Goal: Transaction & Acquisition: Purchase product/service

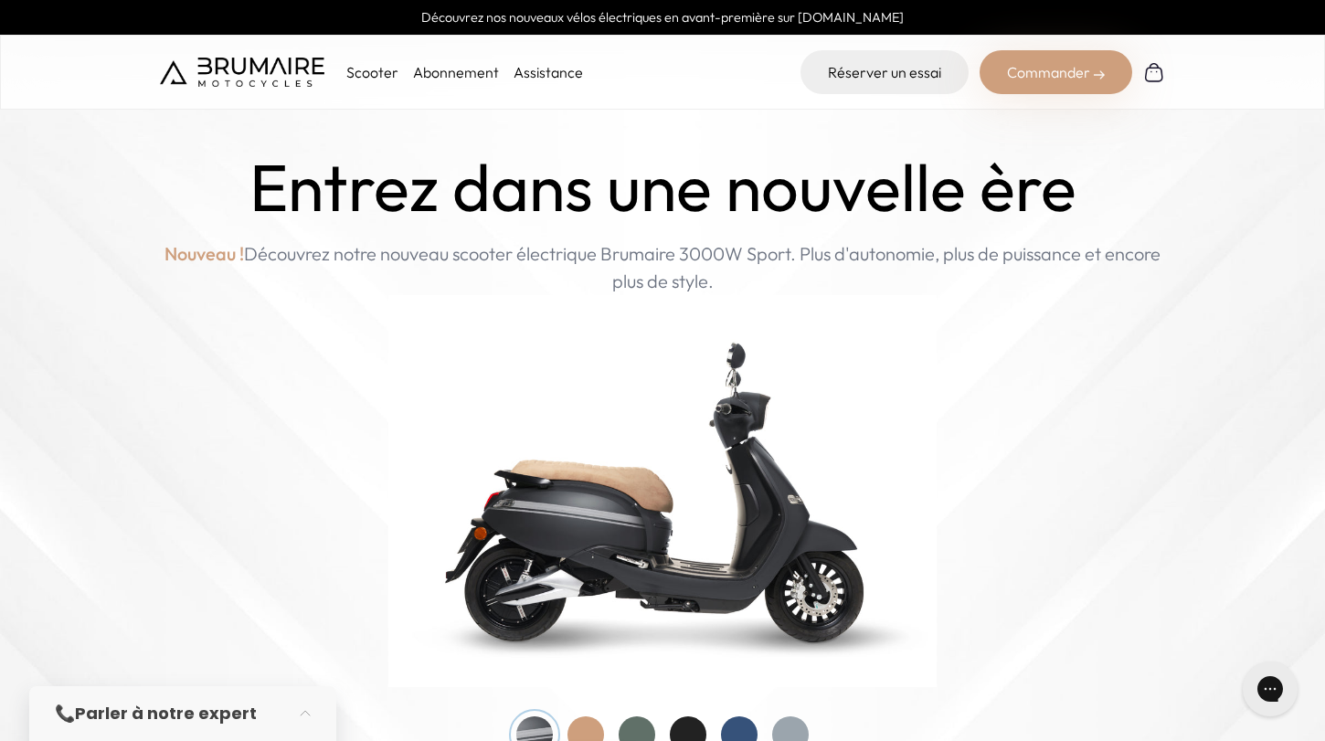
click at [979, 88] on div "Réserver un essai Commander" at bounding box center [978, 72] width 376 height 44
click at [1080, 79] on div "Commander" at bounding box center [1056, 72] width 153 height 44
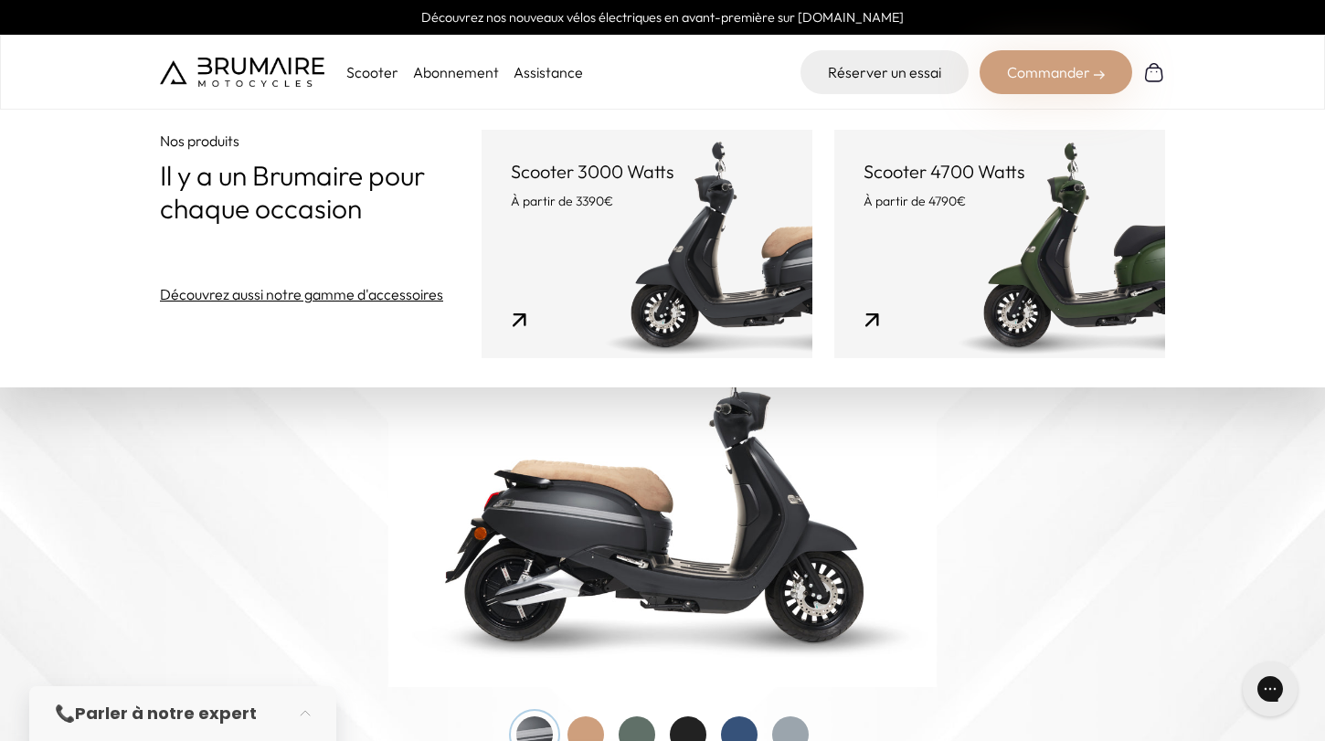
click at [608, 289] on link "Scooter 3000 Watts À partir de 3390€" at bounding box center [647, 244] width 331 height 228
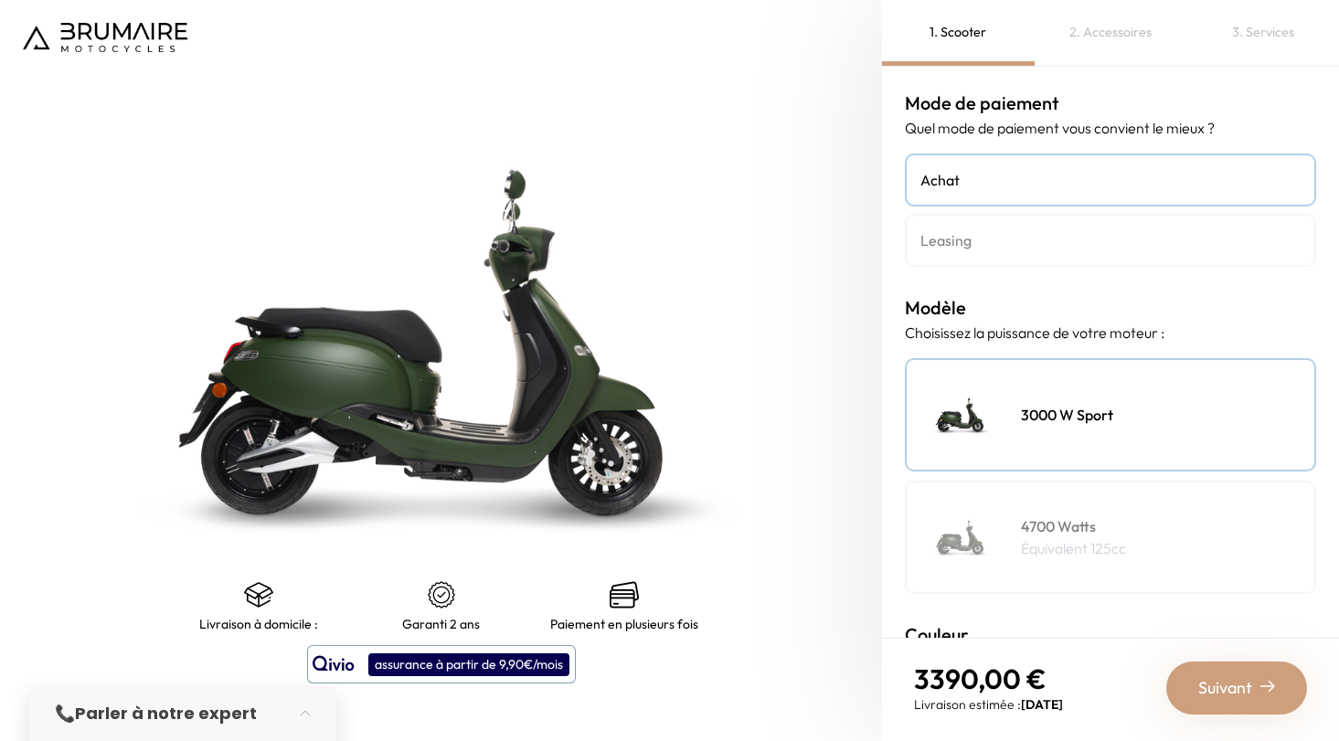
click at [969, 216] on link "Leasing" at bounding box center [1110, 240] width 411 height 53
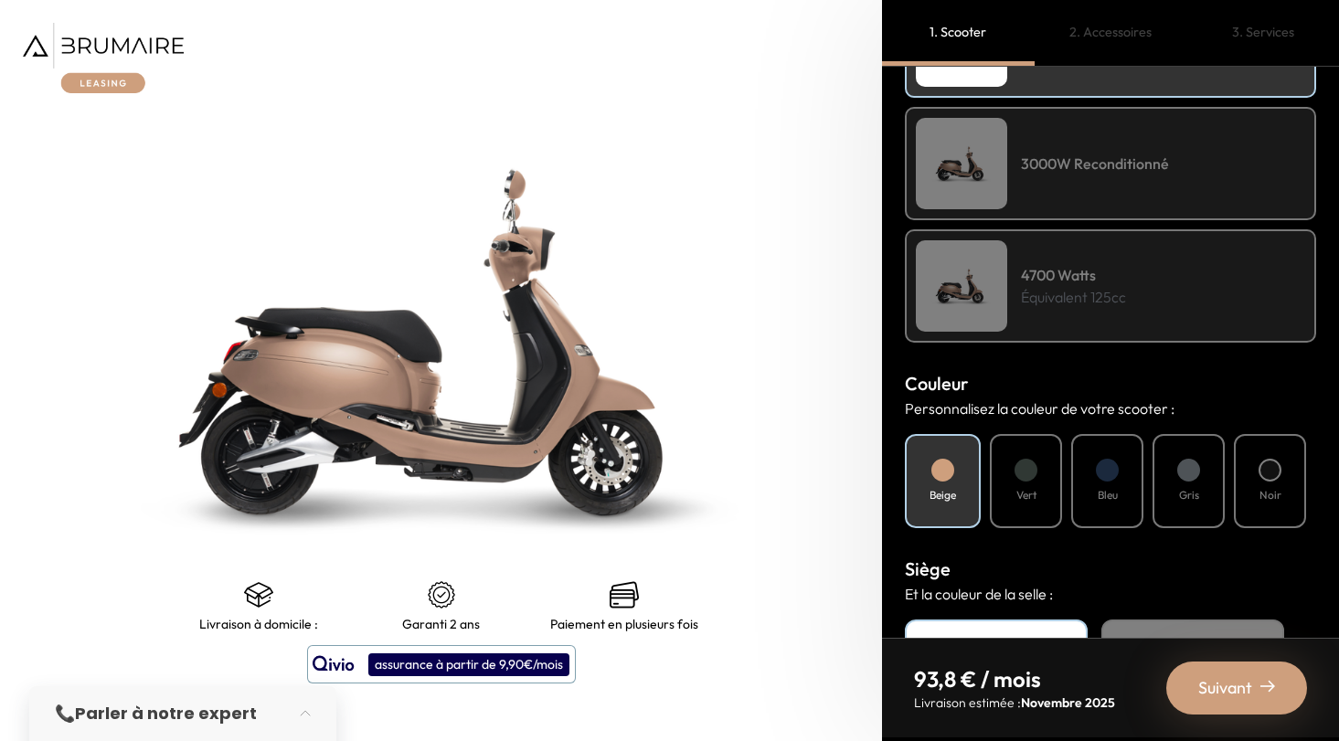
scroll to position [528, 0]
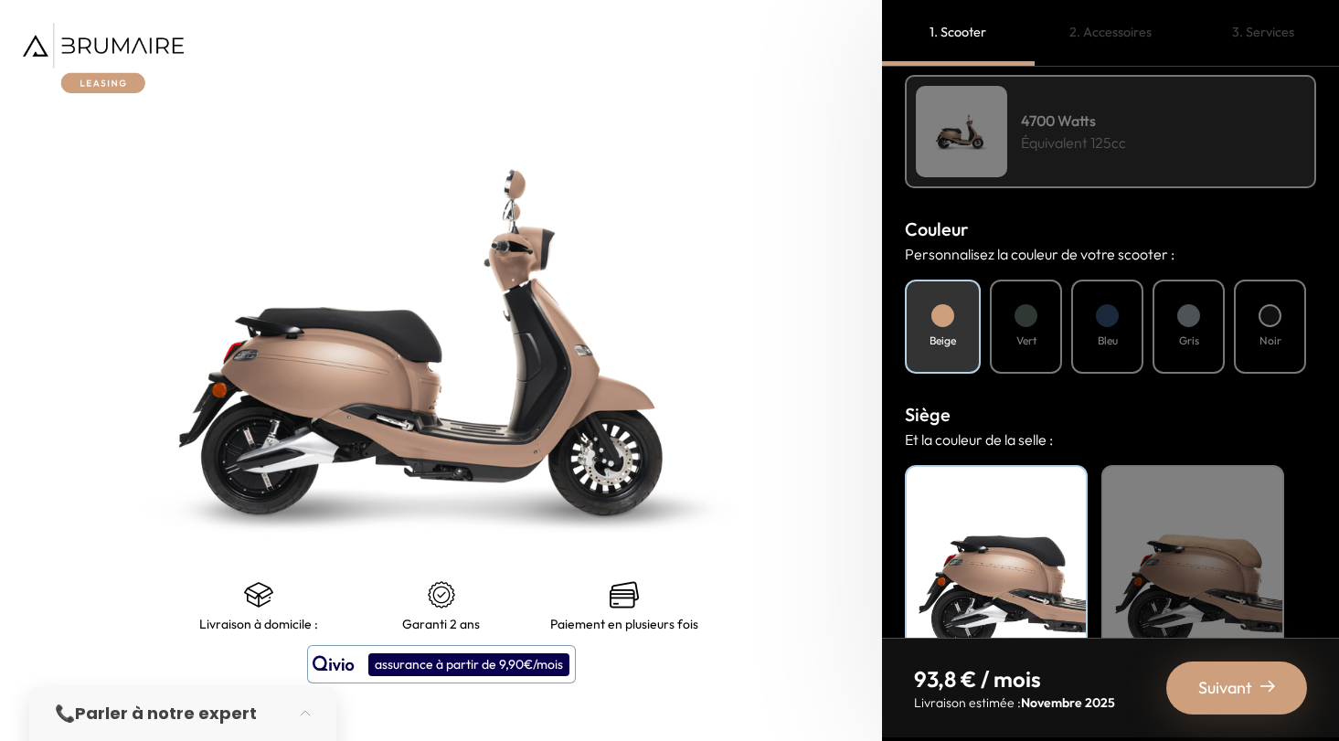
click at [1036, 277] on div "Couleur Personnalisez la couleur de votre scooter : Beige Vert Bleu Gris Noir" at bounding box center [1110, 295] width 411 height 158
click at [1021, 310] on div at bounding box center [1025, 315] width 23 height 23
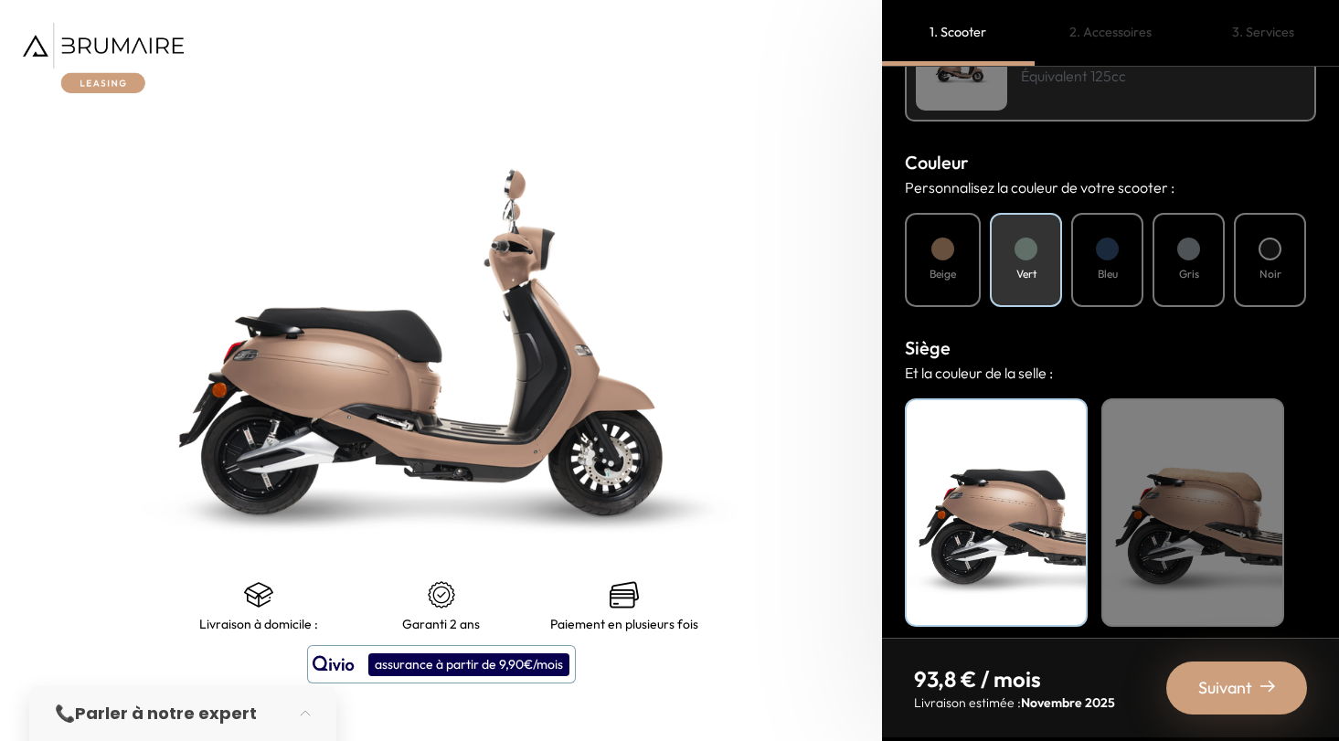
scroll to position [607, 0]
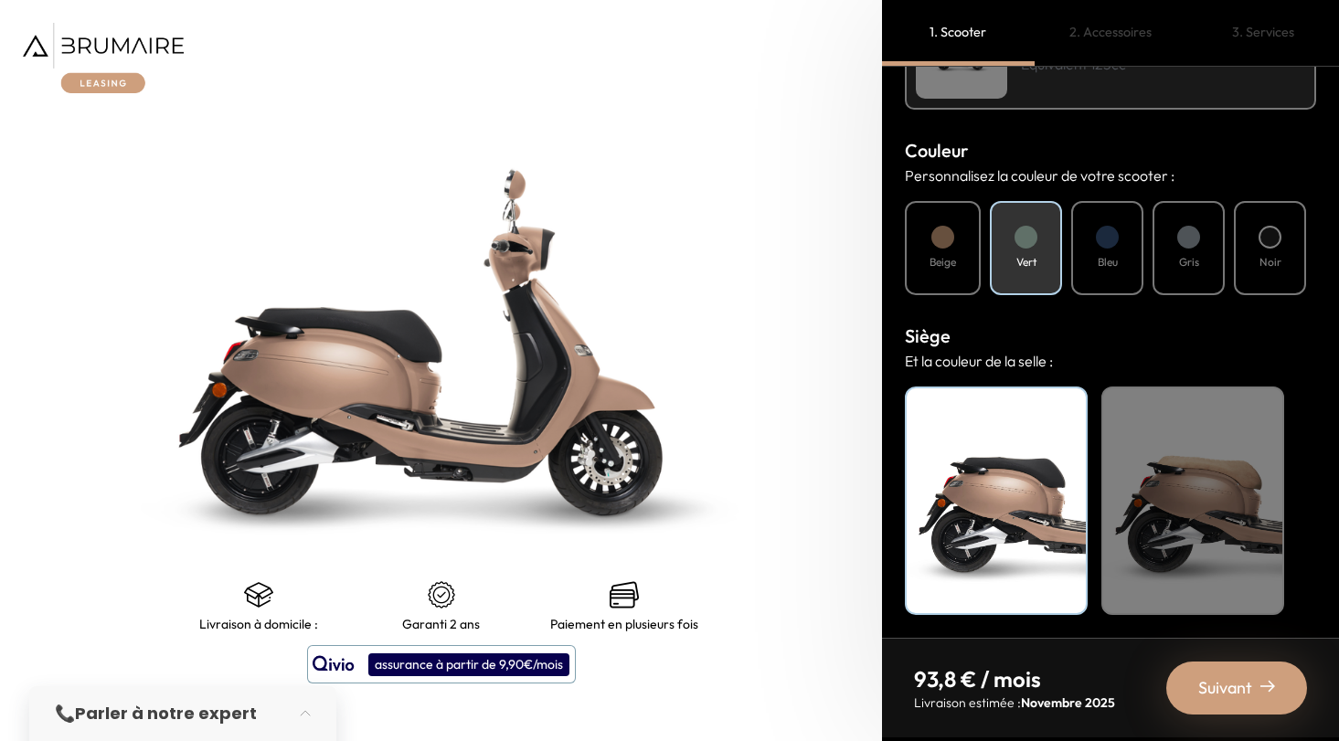
click at [1021, 232] on div at bounding box center [1025, 237] width 23 height 23
click at [1196, 446] on div "Beige" at bounding box center [1192, 501] width 183 height 228
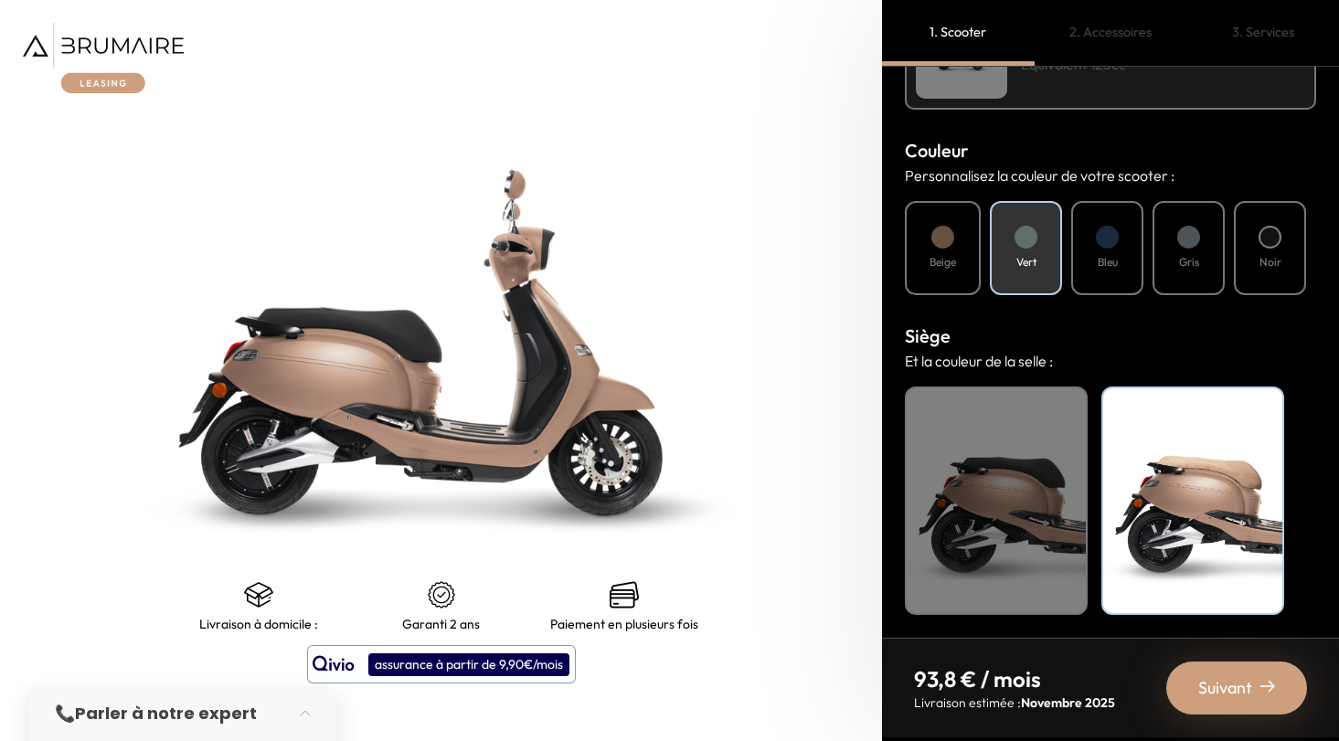
click at [1265, 687] on img at bounding box center [1267, 686] width 15 height 15
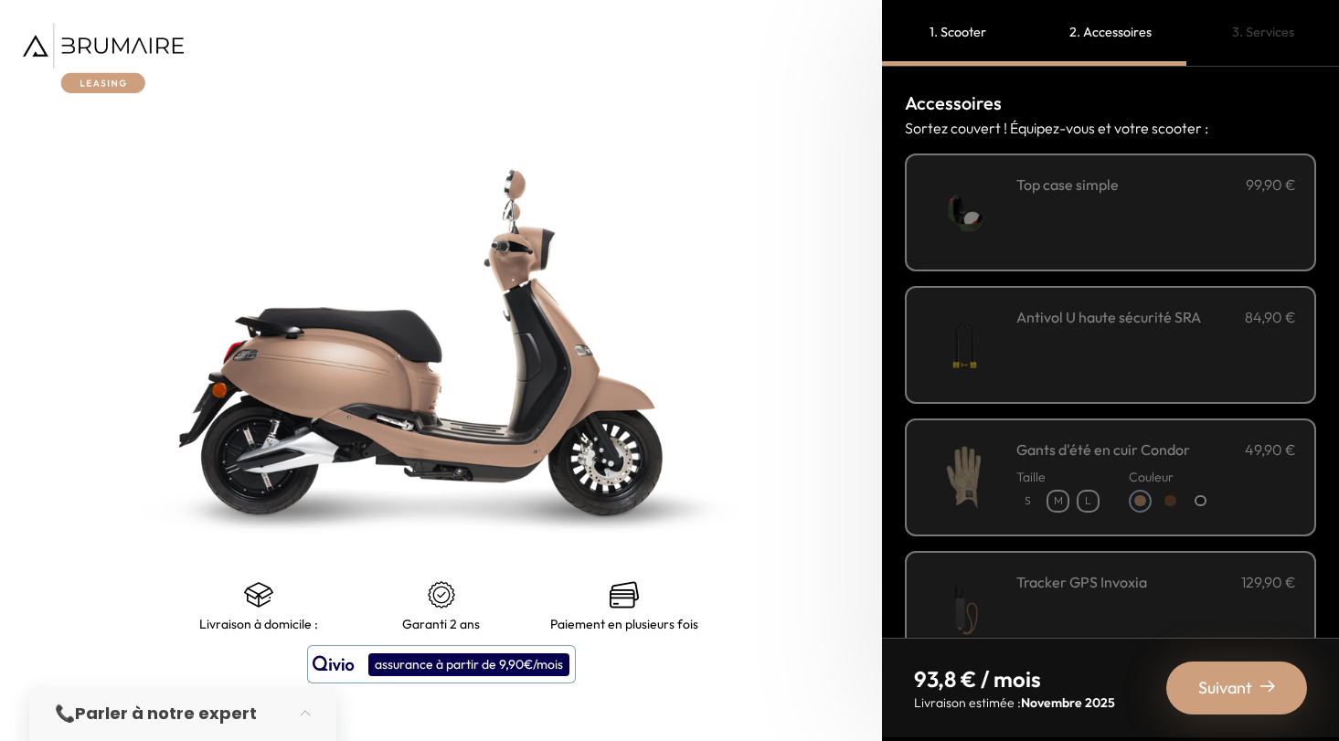
click at [1112, 245] on div "**********" at bounding box center [1156, 213] width 280 height 78
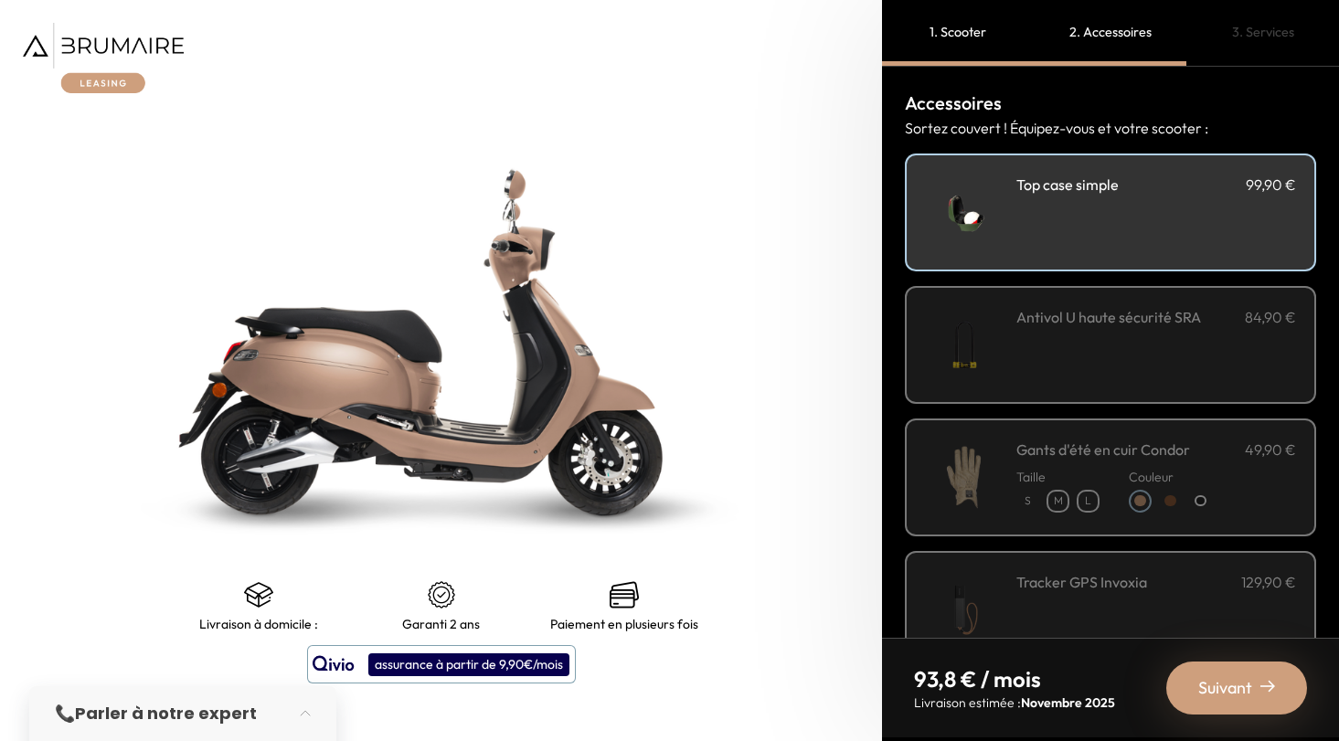
click at [1088, 313] on h3 "Antivol U haute sécurité SRA" at bounding box center [1108, 317] width 185 height 22
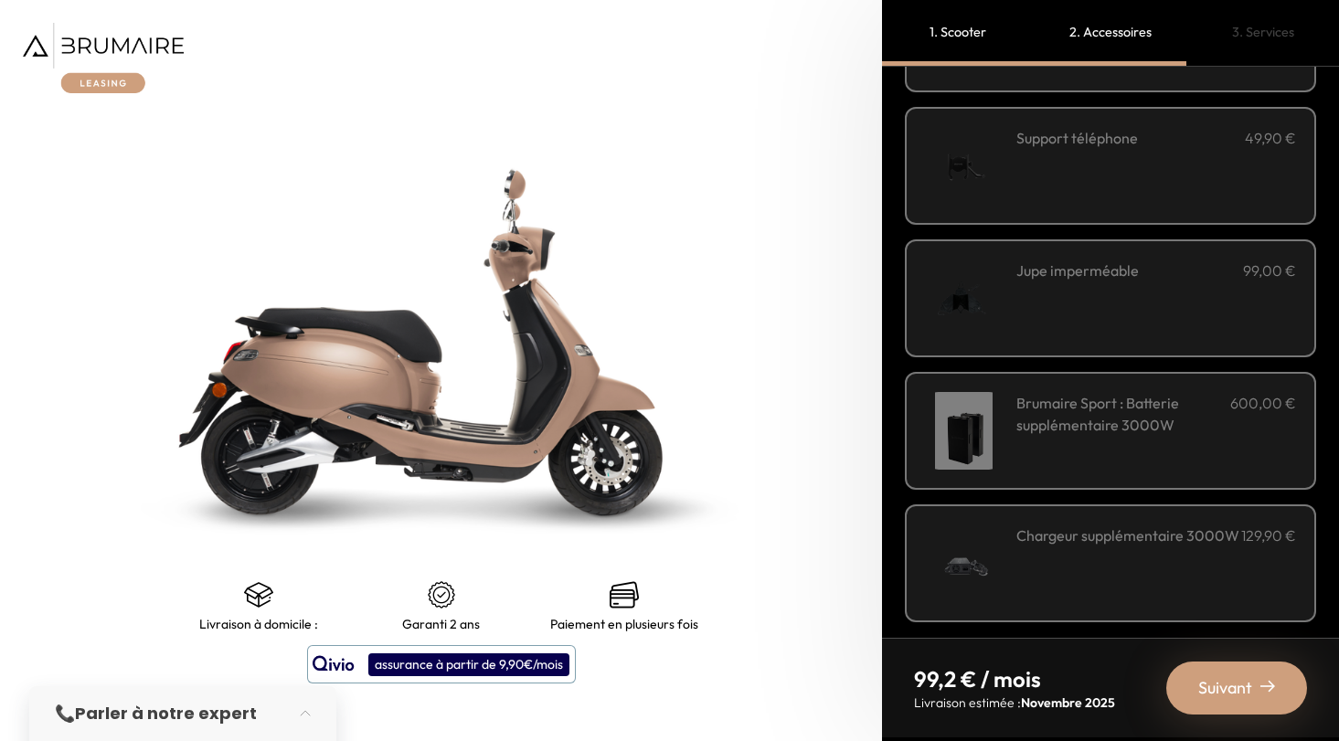
scroll to position [584, 0]
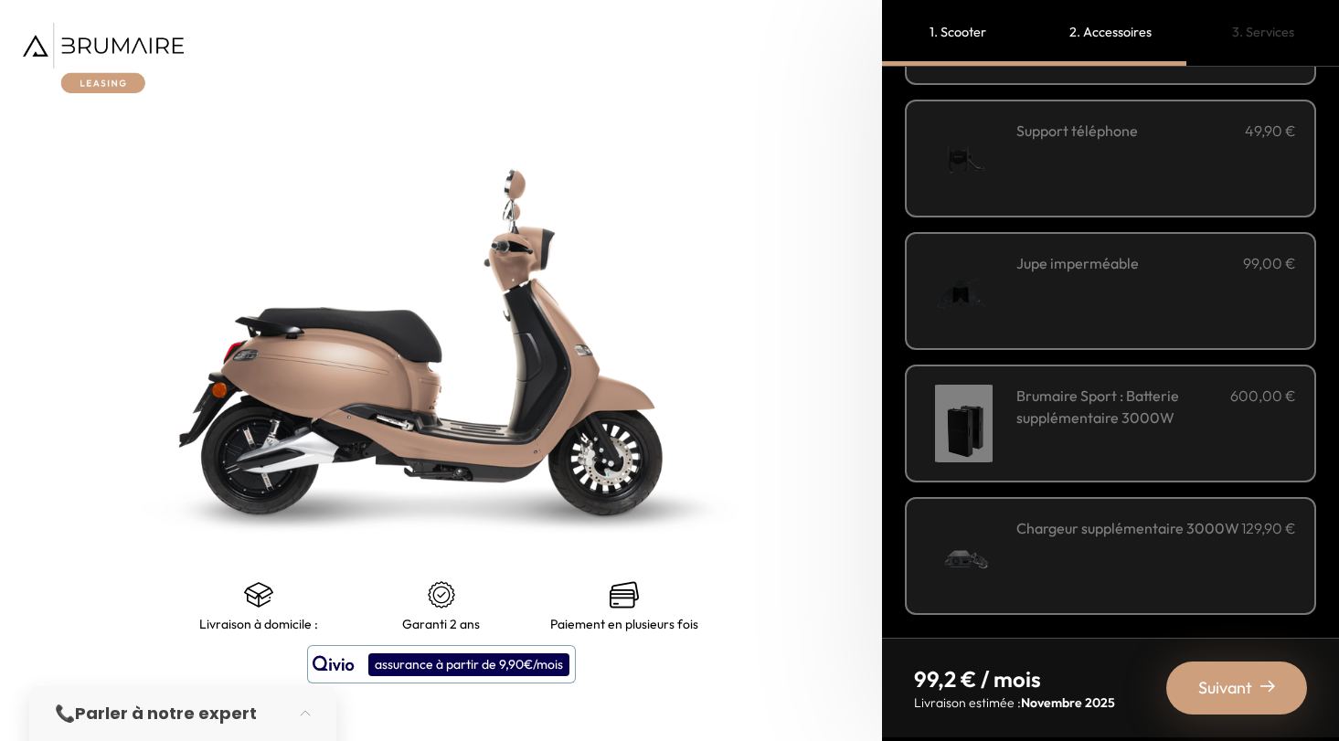
click at [1239, 667] on div "Suivant" at bounding box center [1236, 688] width 141 height 53
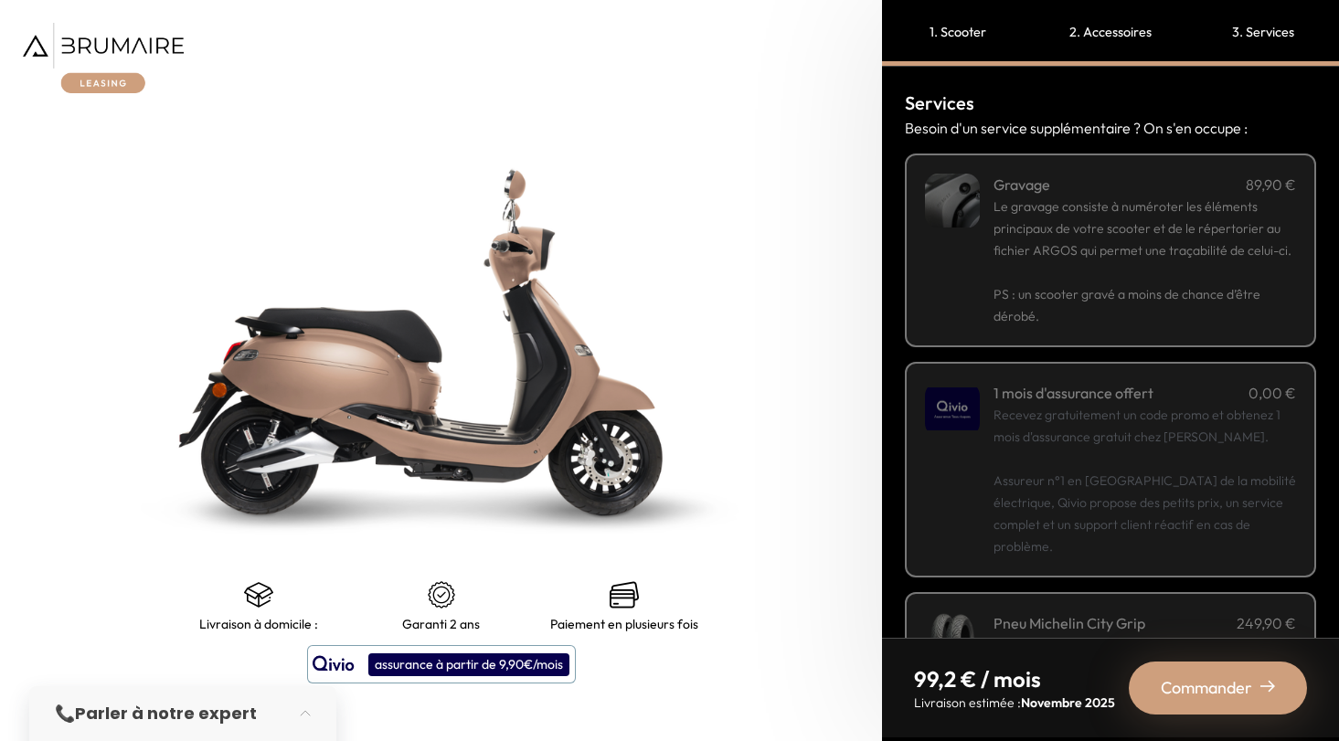
click at [1229, 689] on span "Commander" at bounding box center [1206, 688] width 91 height 26
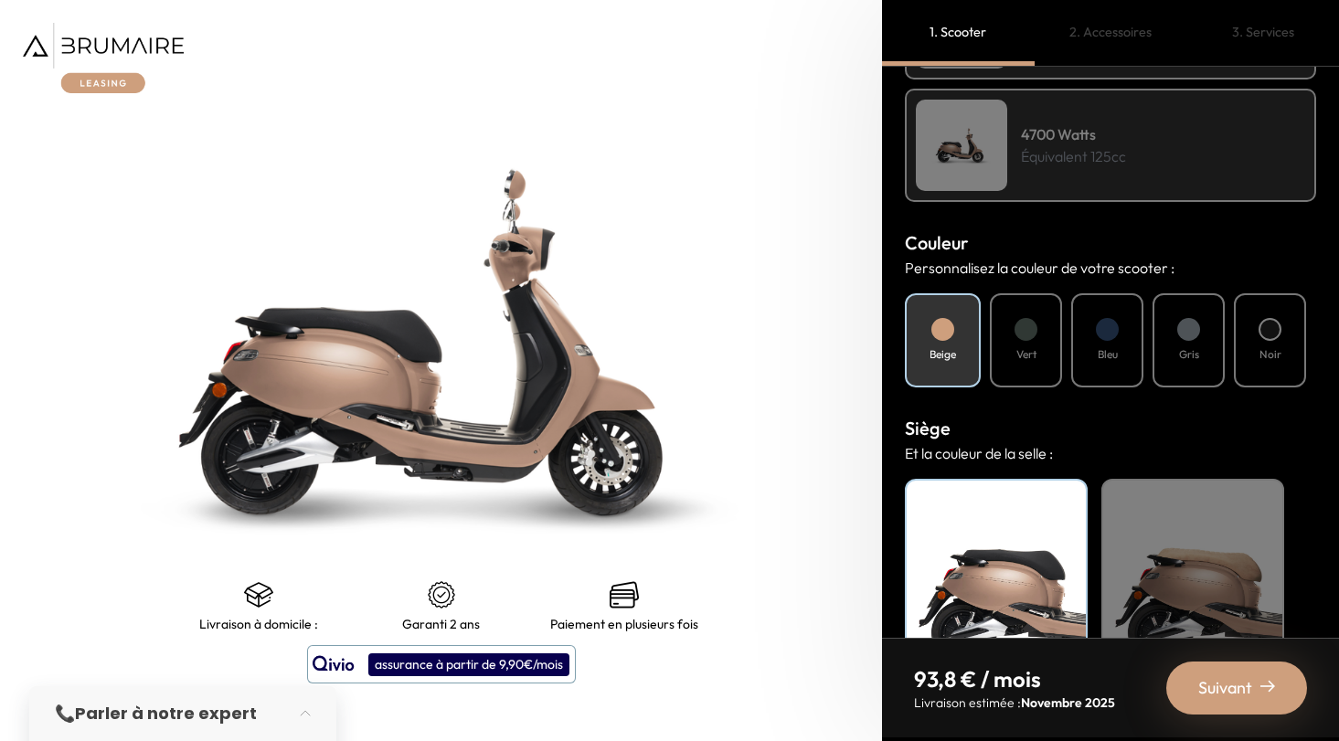
click at [1042, 364] on div "Vert" at bounding box center [1026, 340] width 72 height 94
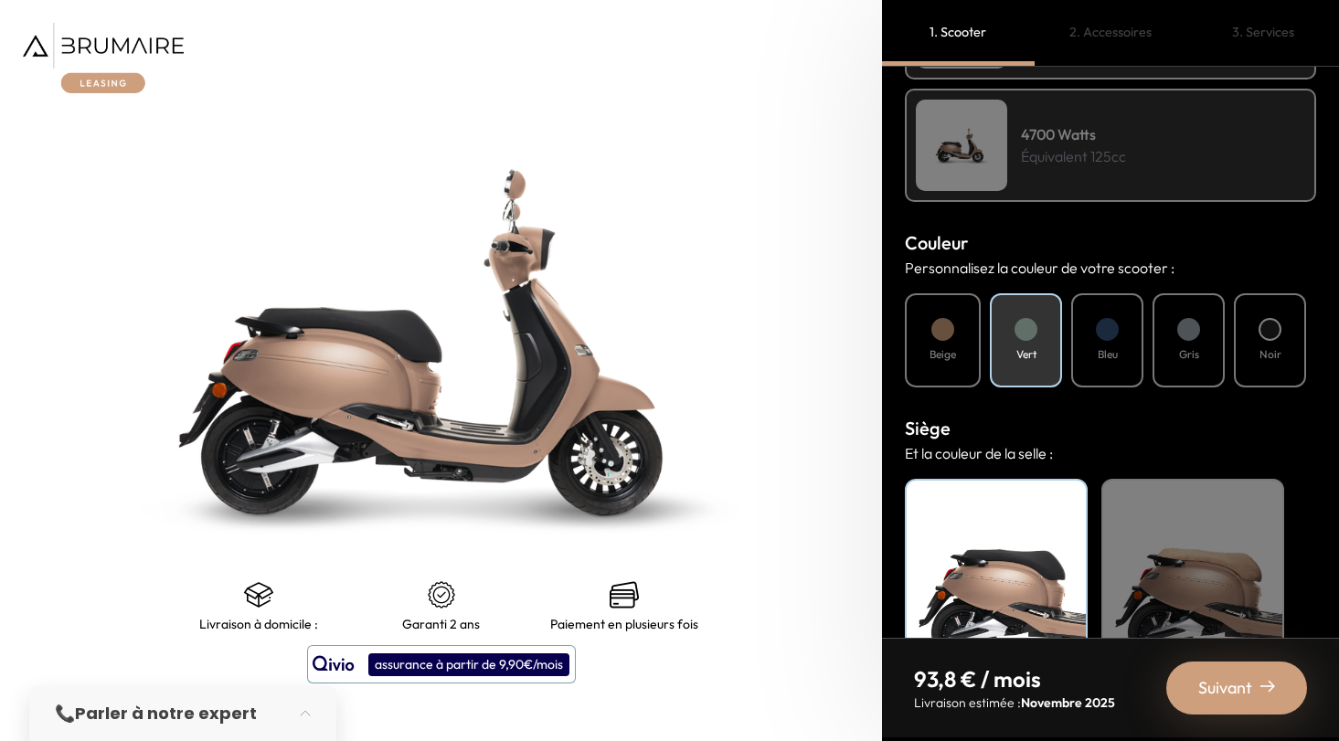
scroll to position [607, 0]
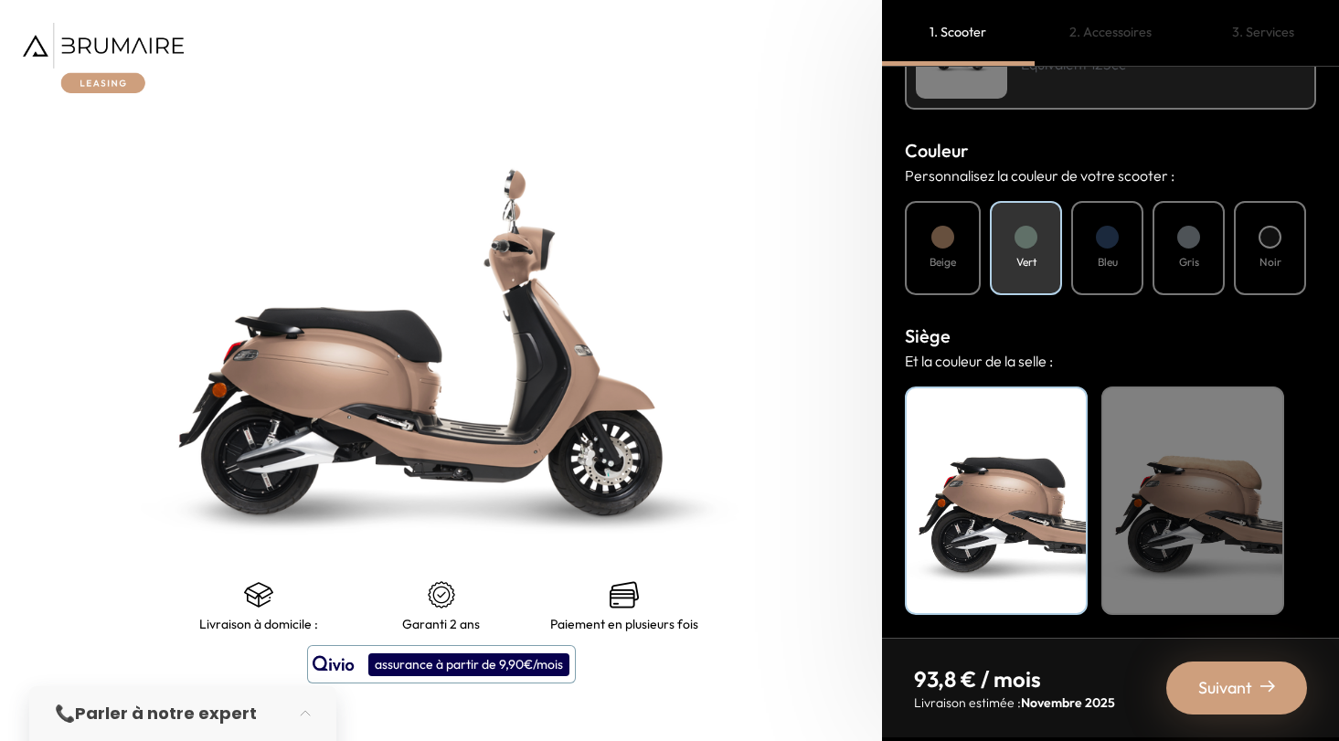
click at [999, 391] on div "Noir" at bounding box center [996, 501] width 183 height 228
click at [1225, 677] on span "Suivant" at bounding box center [1225, 688] width 54 height 26
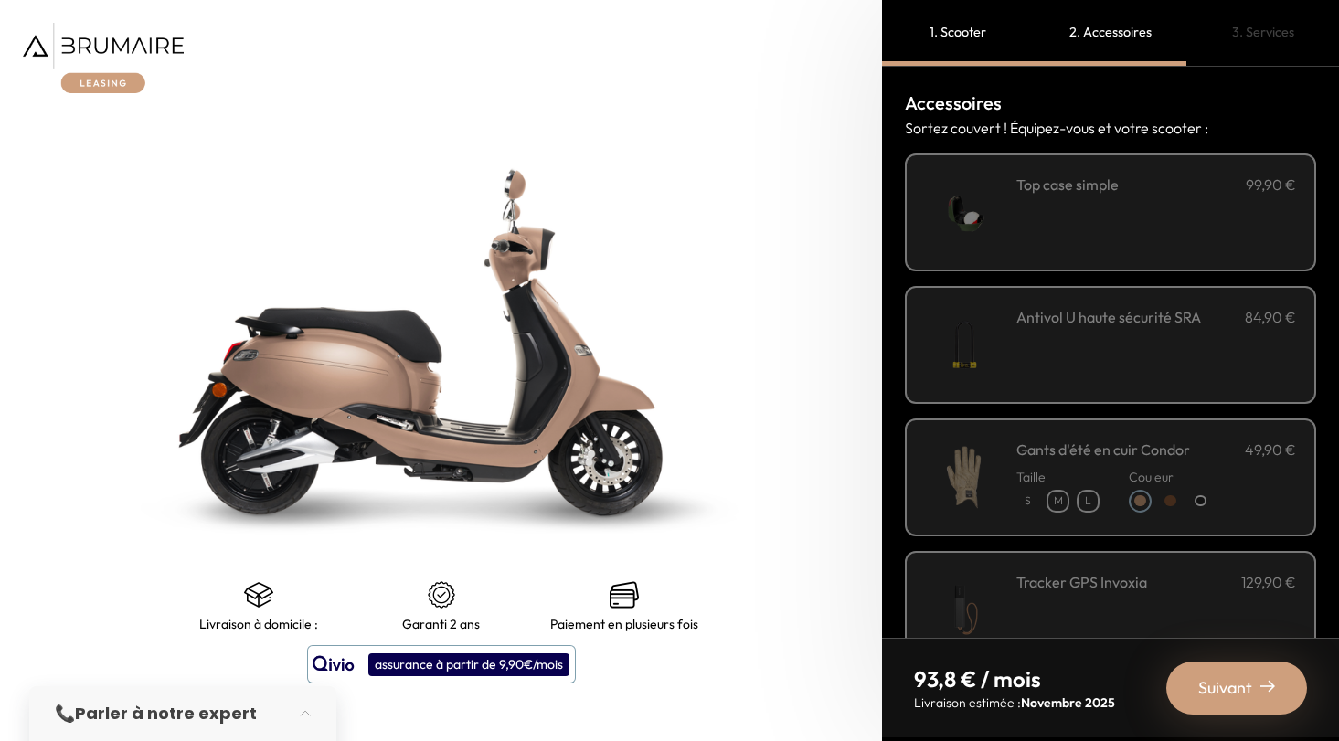
click at [1076, 216] on div "**********" at bounding box center [1156, 213] width 280 height 78
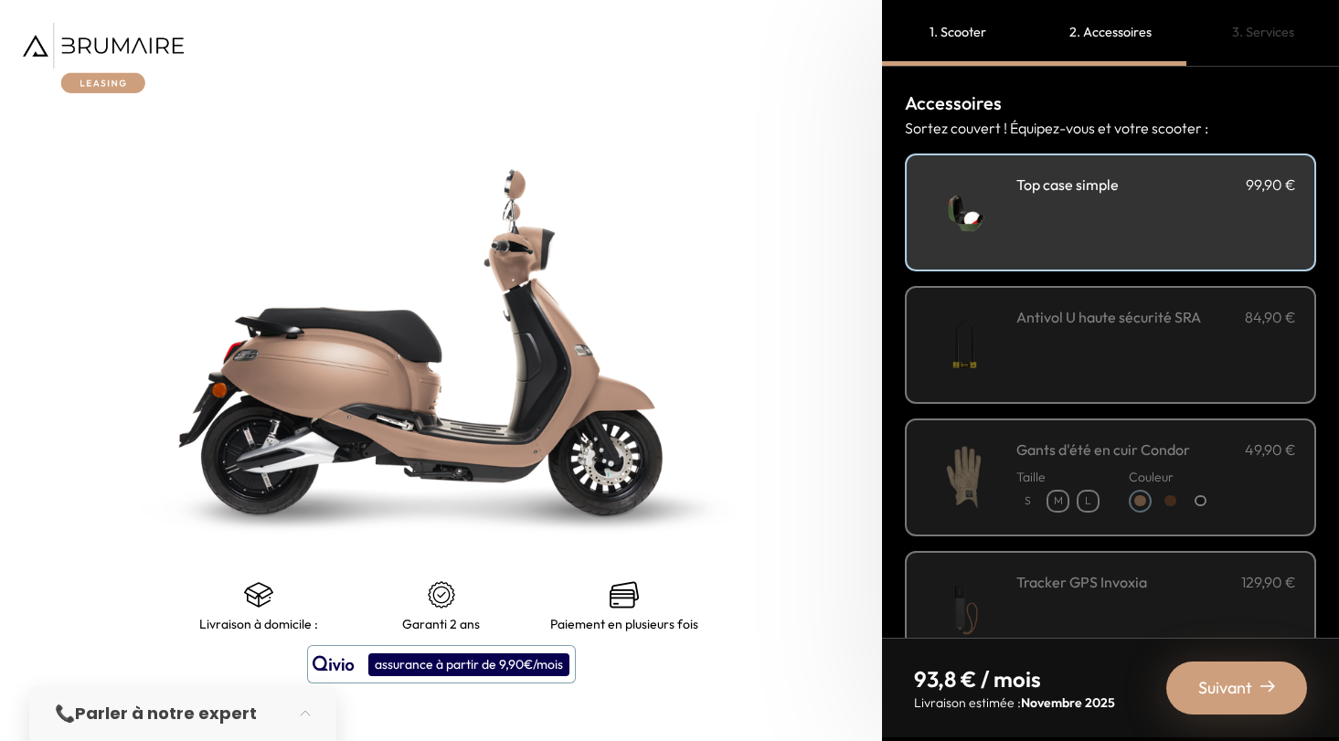
click at [1050, 336] on div "Antivol U haute sécurité SRA 84,90 €" at bounding box center [1156, 345] width 280 height 78
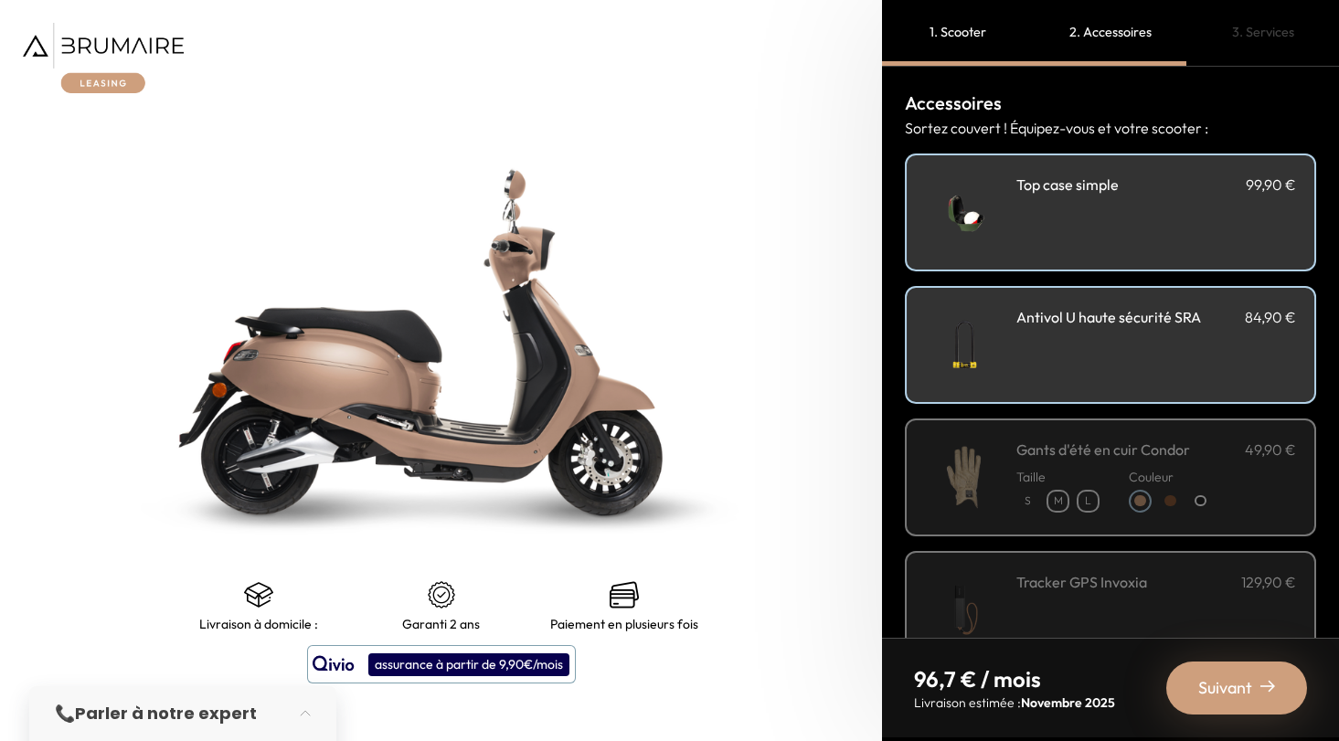
click at [1256, 692] on div "Suivant" at bounding box center [1236, 688] width 141 height 53
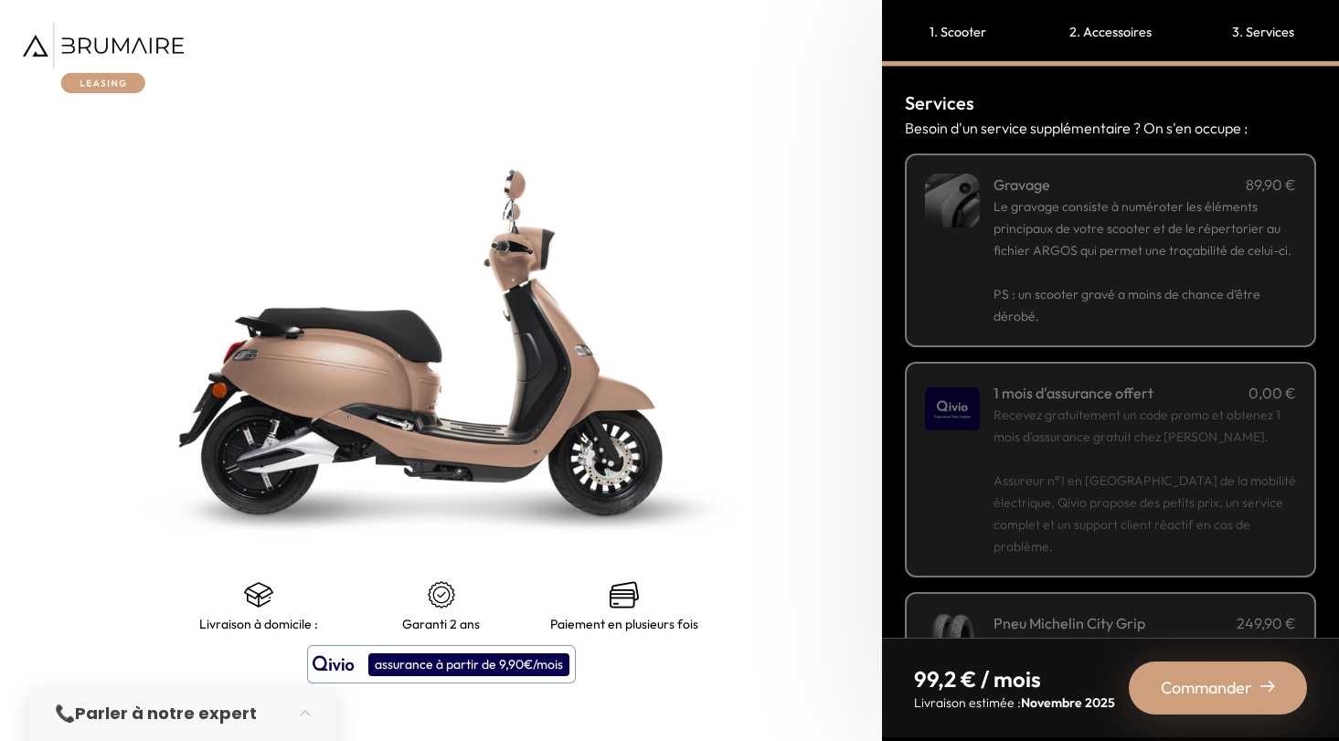
click at [1202, 694] on span "Commander" at bounding box center [1206, 688] width 91 height 26
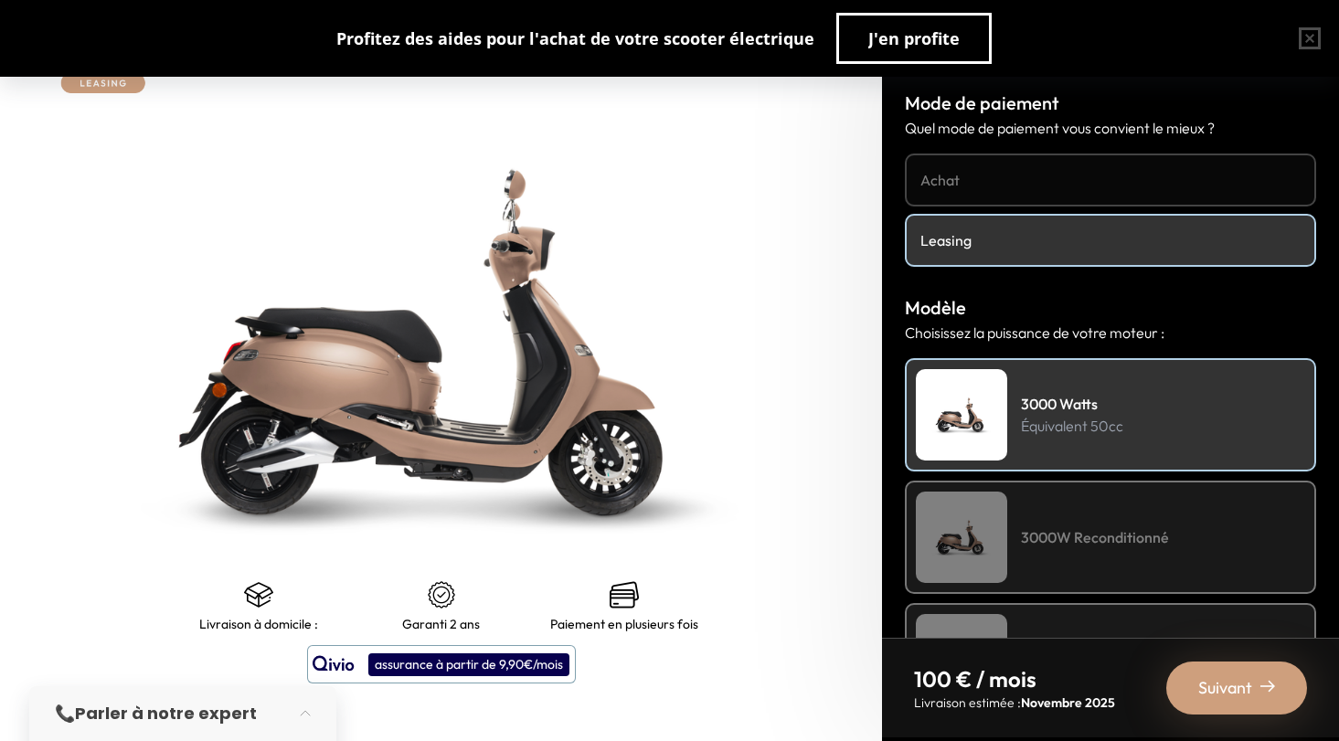
click at [664, 114] on nav at bounding box center [441, 58] width 882 height 116
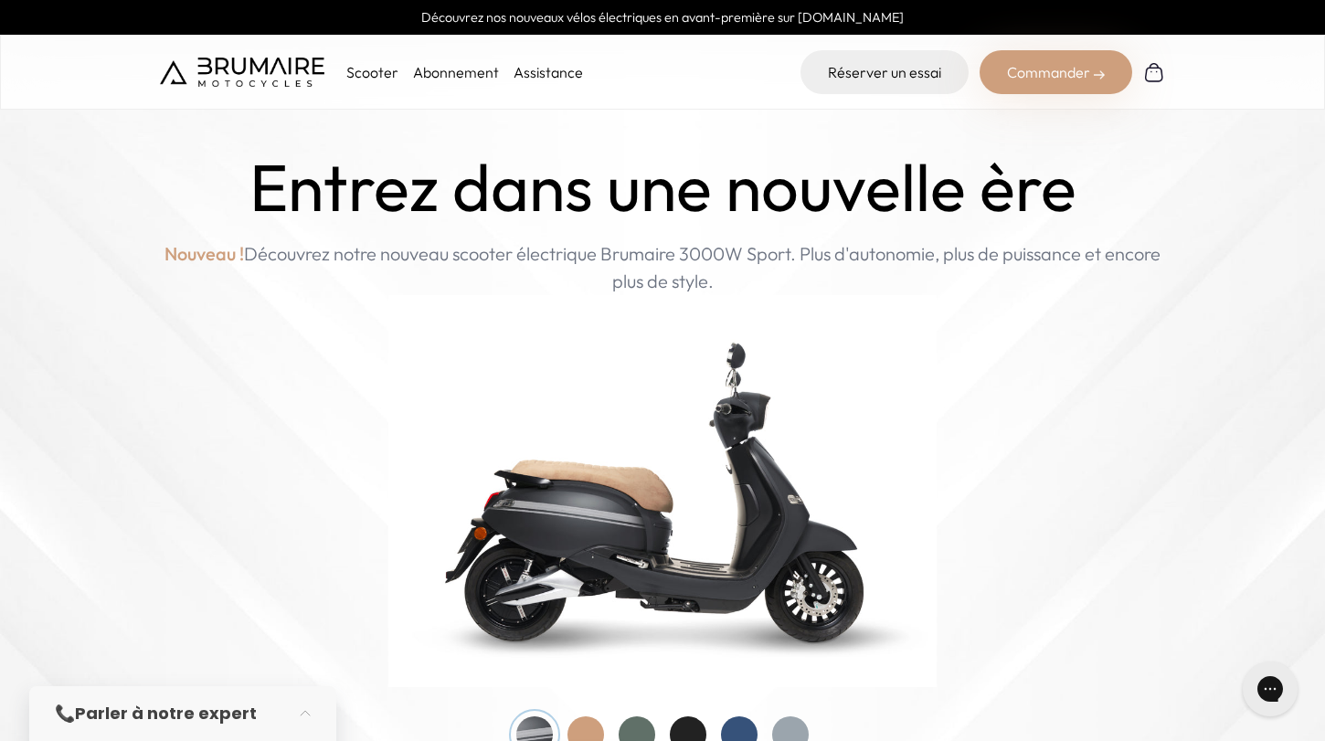
click at [380, 68] on p "Scooter" at bounding box center [372, 72] width 52 height 22
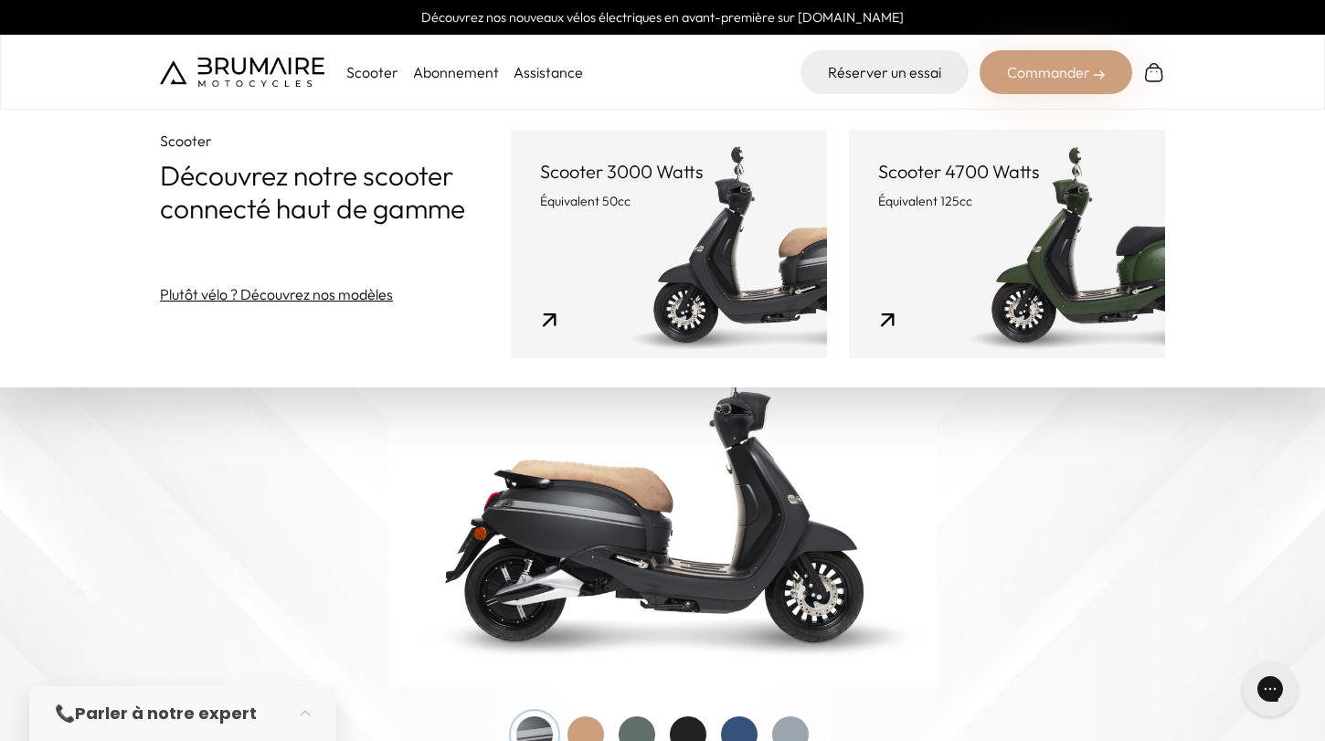
click at [677, 237] on link "Scooter 3000 Watts Équivalent 50cc" at bounding box center [669, 244] width 316 height 228
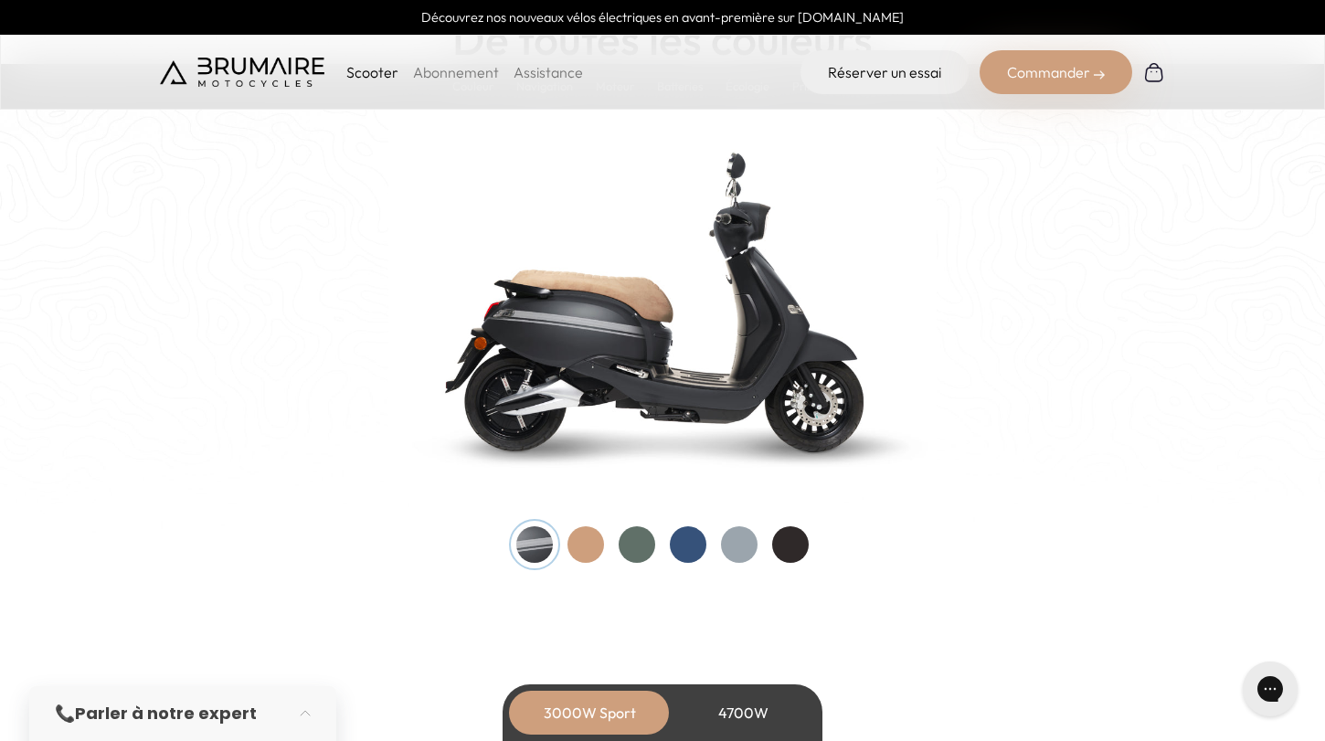
scroll to position [1881, 0]
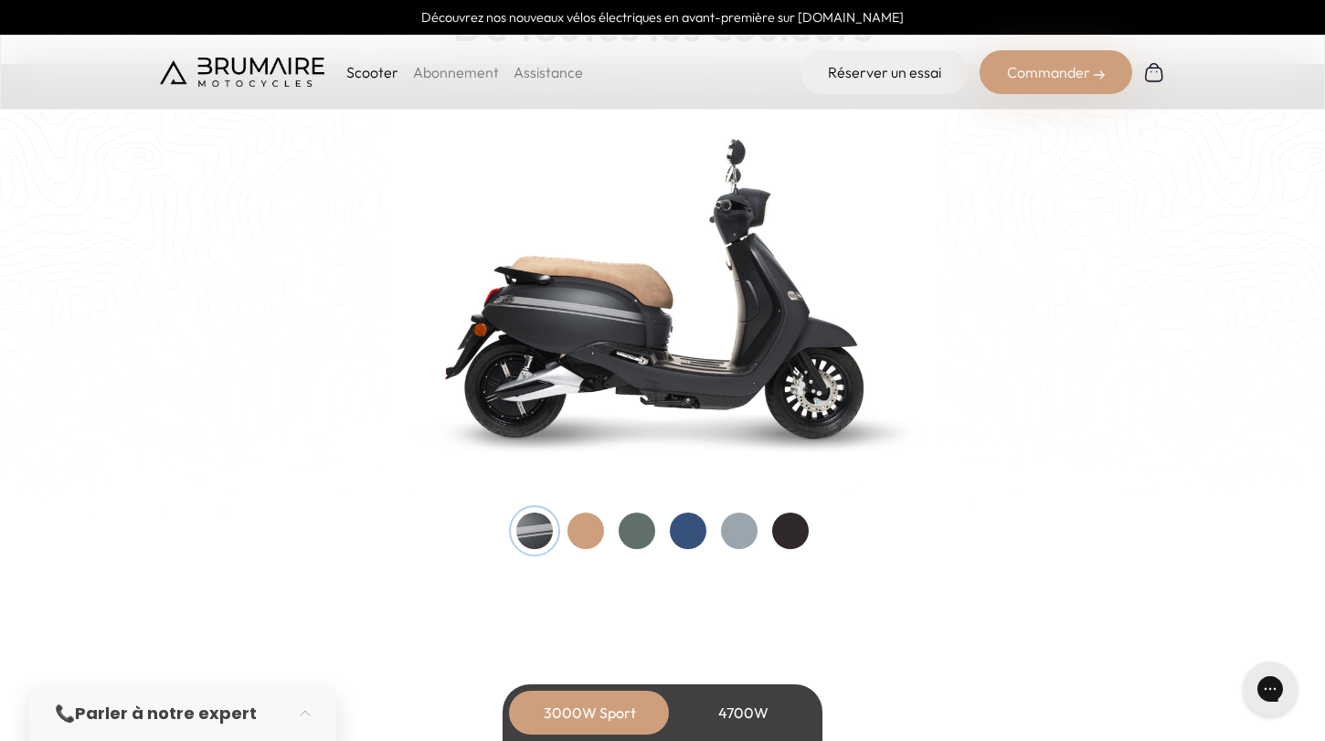
click at [648, 523] on div at bounding box center [637, 531] width 37 height 37
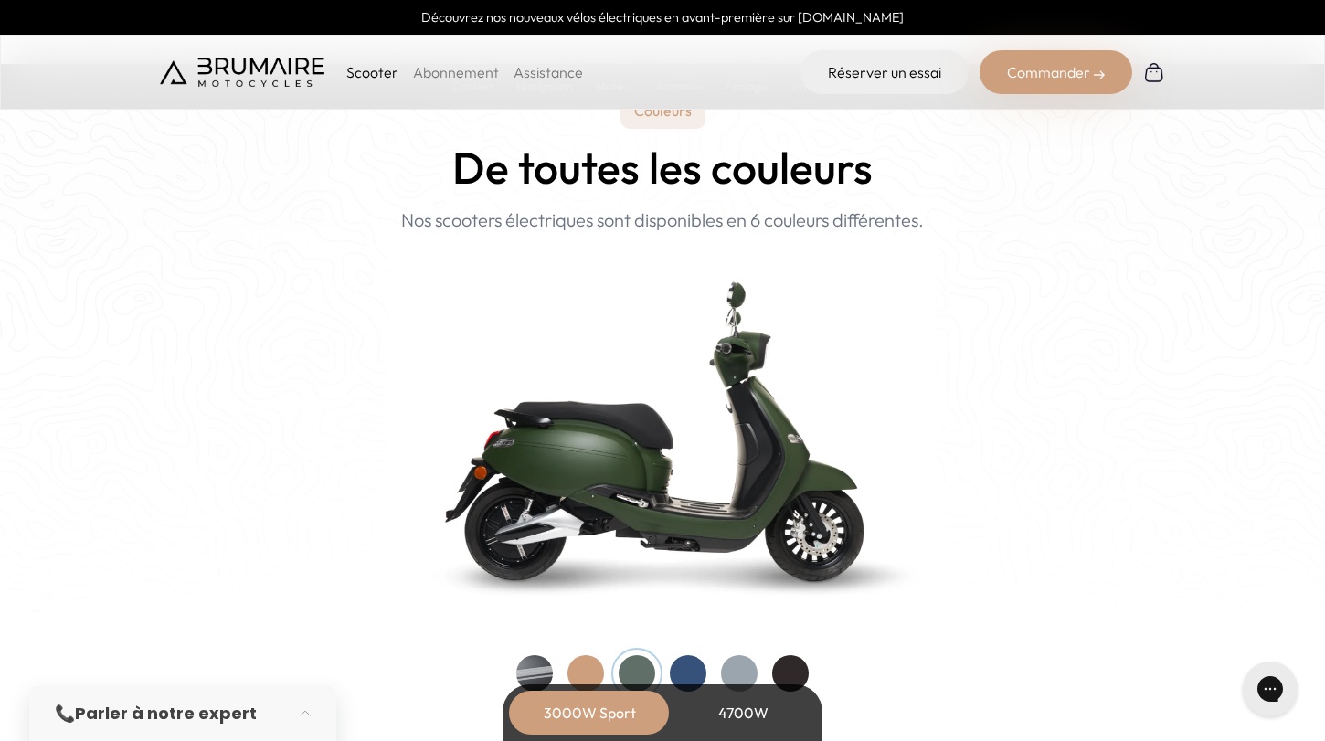
scroll to position [1727, 0]
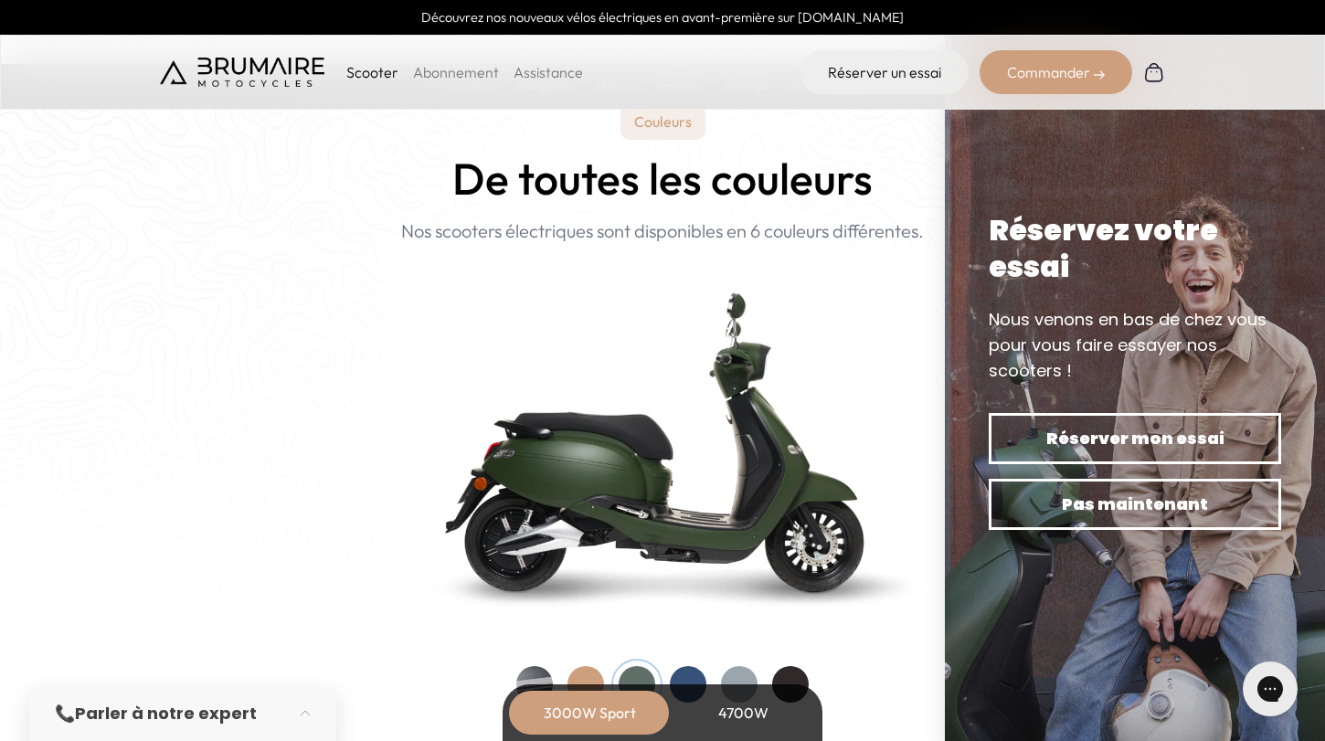
click at [219, 296] on div "Couleurs De toutes les couleurs Nouveau ! Nos scooters électriques sont disponi…" at bounding box center [662, 403] width 1005 height 600
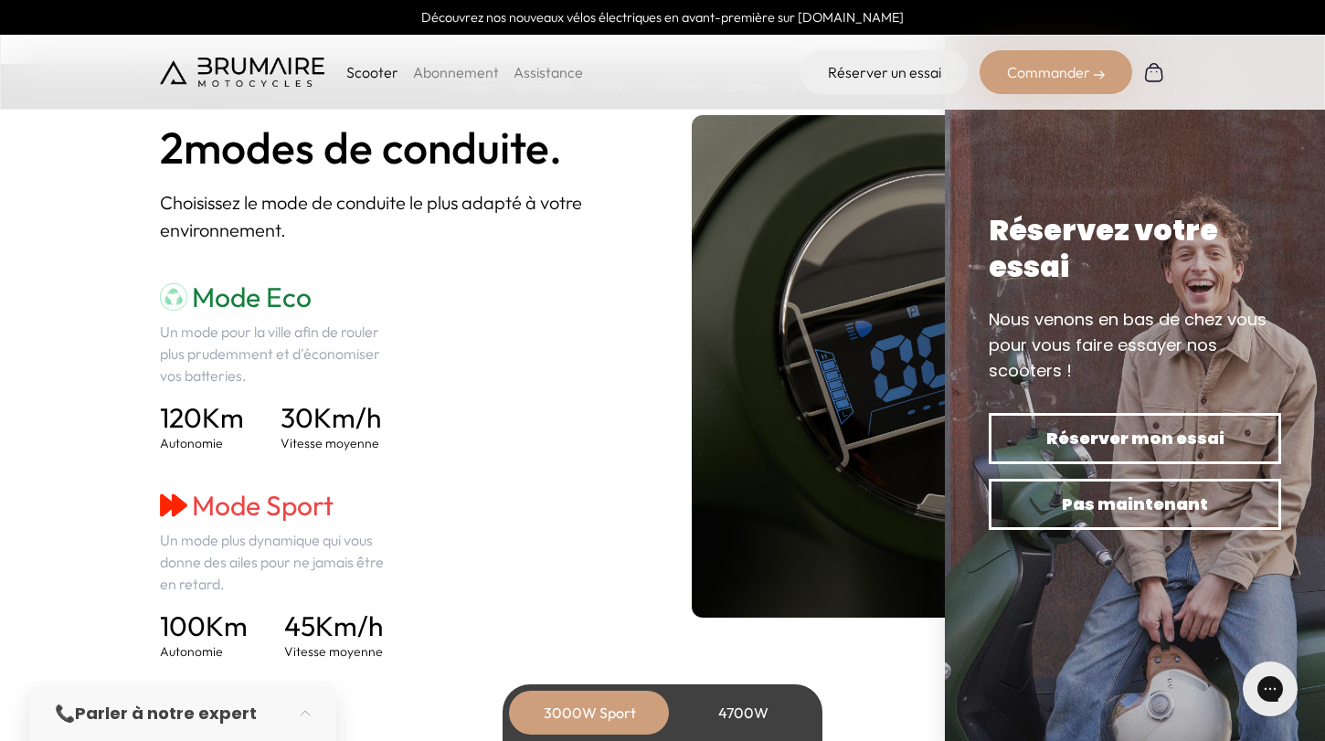
scroll to position [2497, 0]
click at [527, 520] on div "Mode Eco Un mode pour la ville afin de rouler plus prudemment et d'économiser v…" at bounding box center [396, 471] width 473 height 380
click at [1222, 271] on div "Réservez votre essai" at bounding box center [1135, 248] width 292 height 73
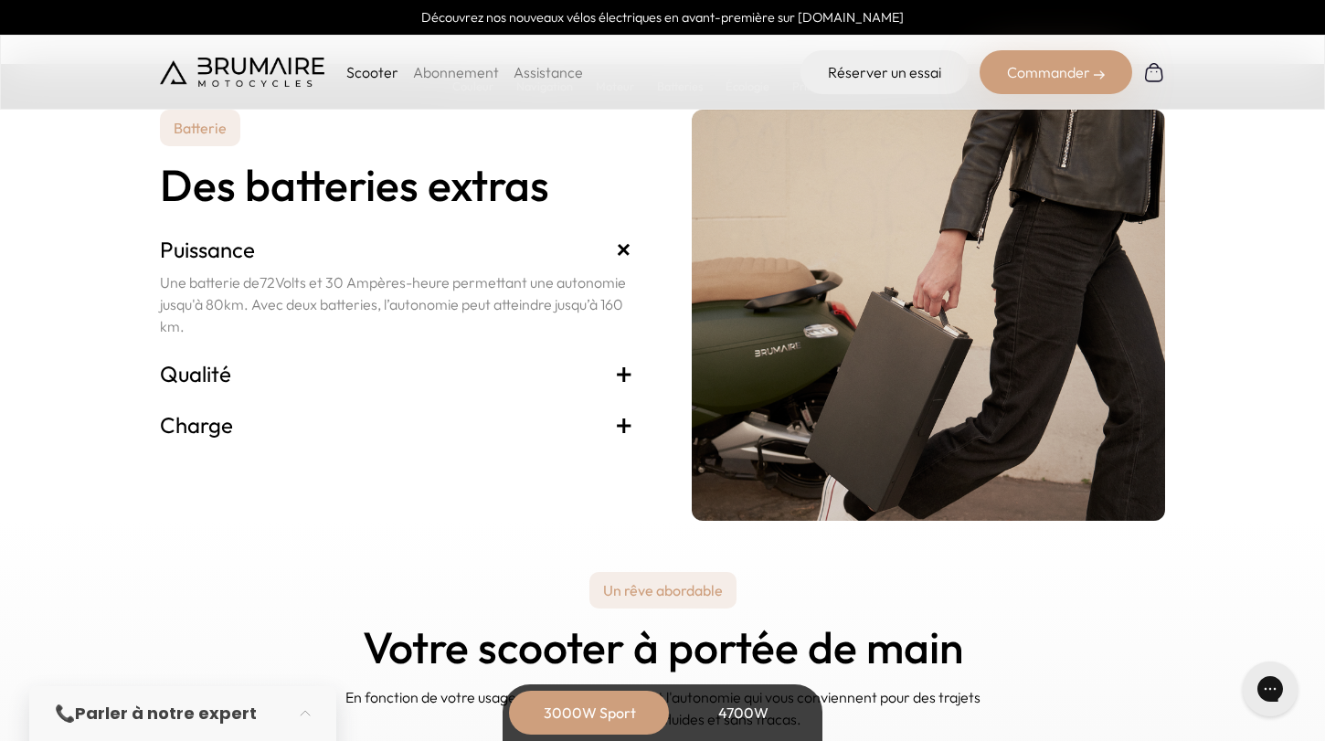
scroll to position [3814, 0]
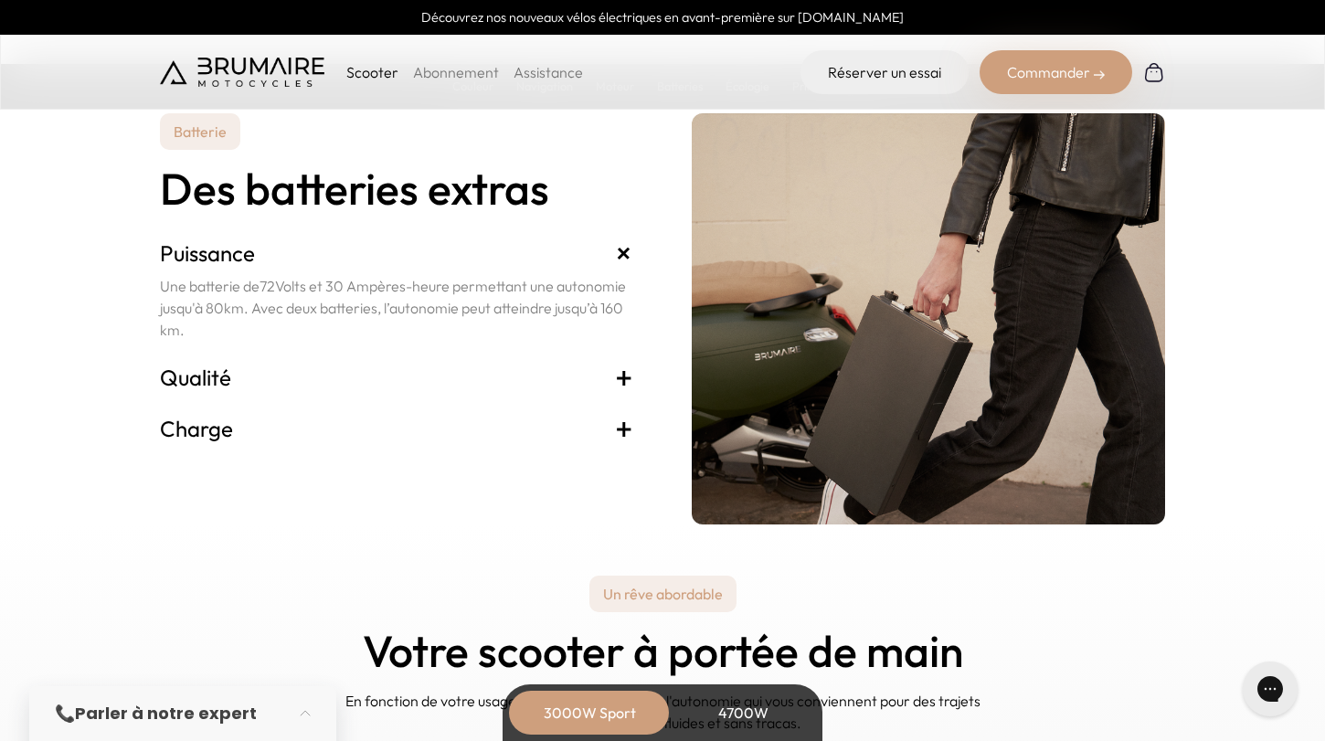
click at [221, 373] on h3 "Qualité +" at bounding box center [396, 377] width 473 height 29
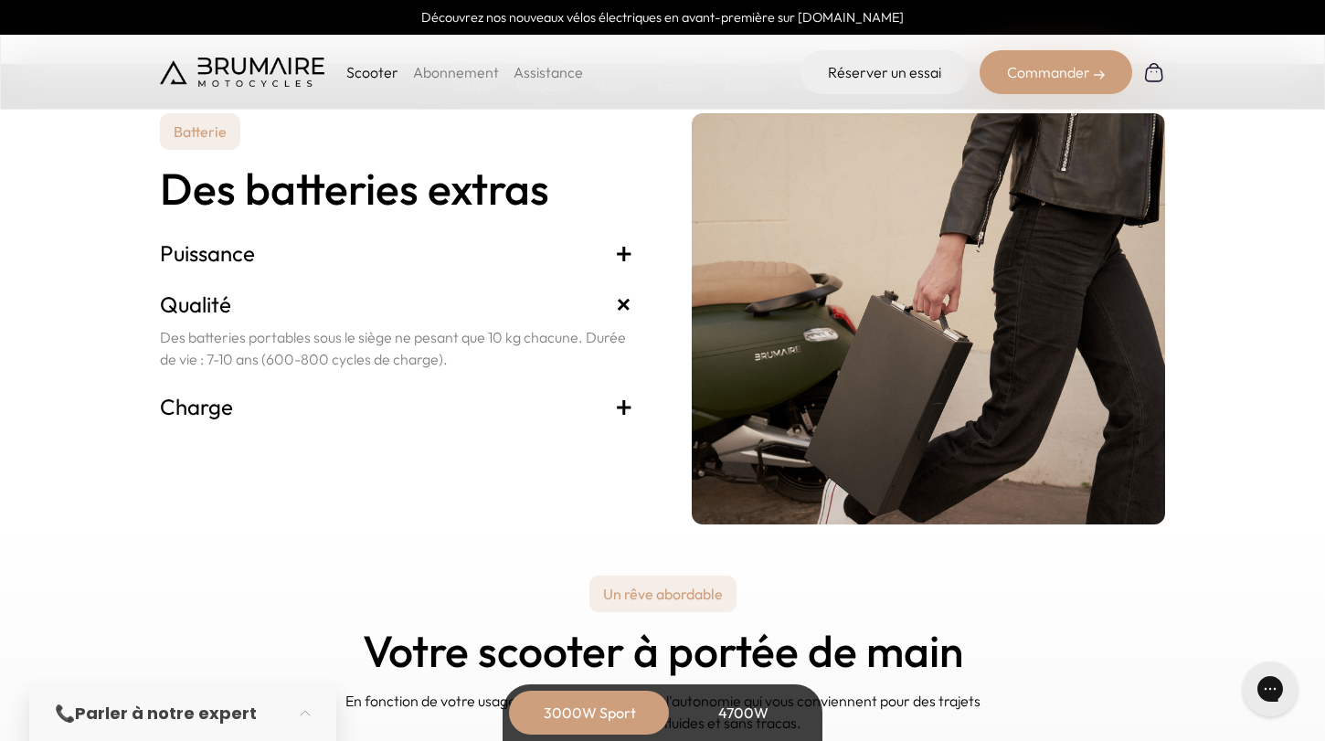
click at [214, 398] on h3 "Charge +" at bounding box center [396, 406] width 473 height 29
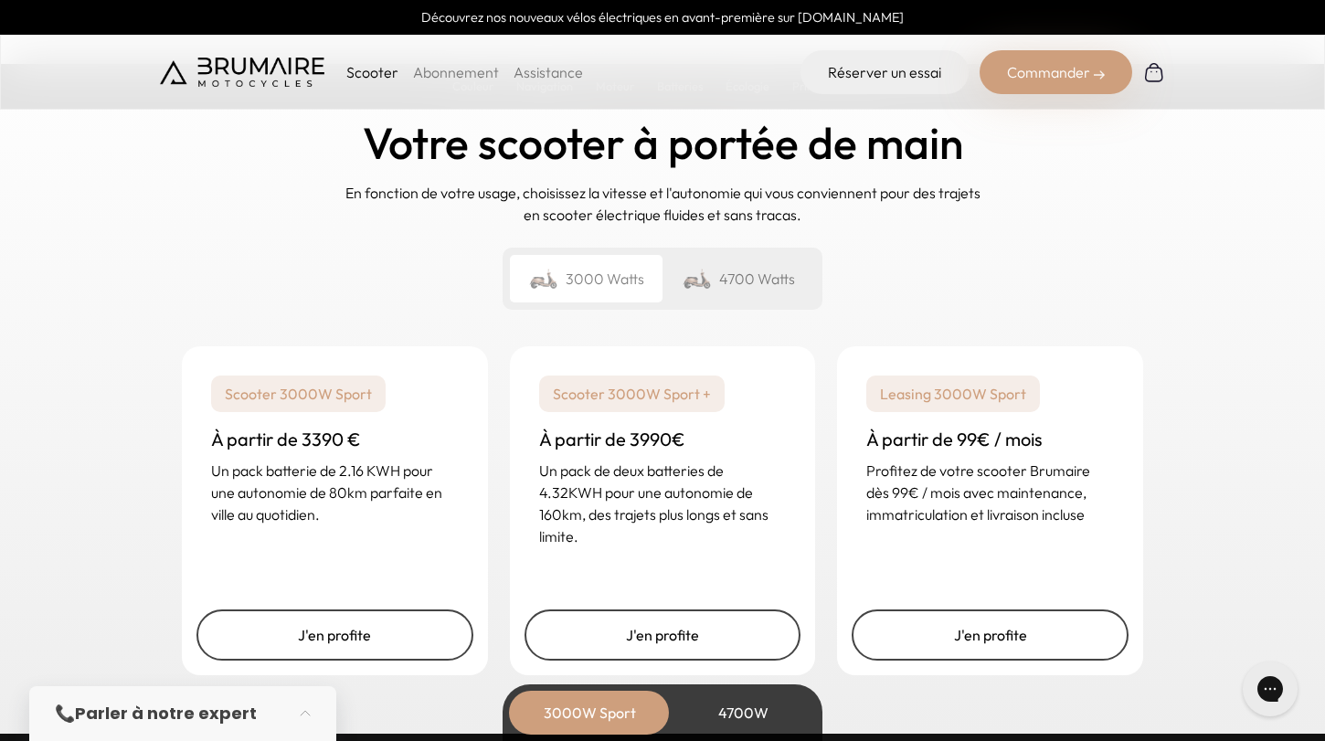
scroll to position [4399, 0]
